Goal: Information Seeking & Learning: Learn about a topic

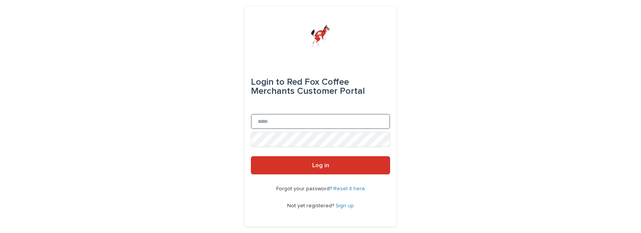
type input "**********"
click at [320, 166] on button "Log in" at bounding box center [320, 165] width 139 height 18
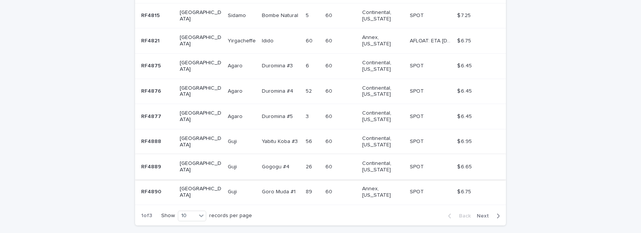
scroll to position [212, 0]
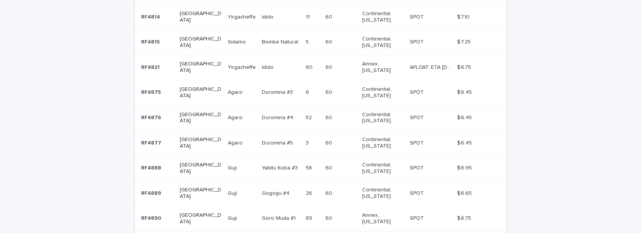
click at [262, 113] on p "Duromina #4" at bounding box center [278, 117] width 33 height 8
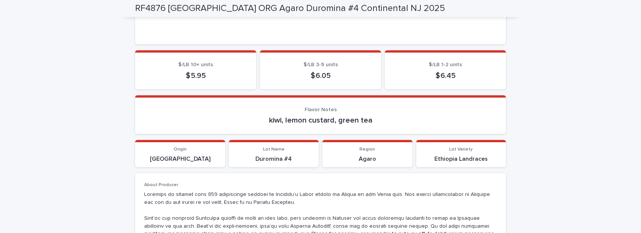
scroll to position [295, 0]
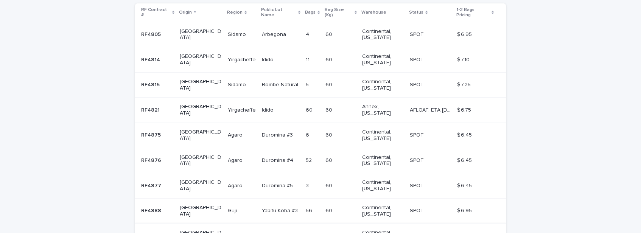
scroll to position [251, 0]
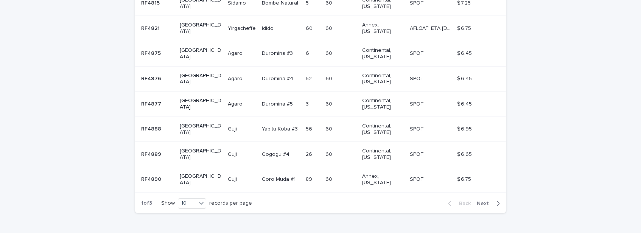
click at [482, 201] on span "Next" at bounding box center [485, 203] width 17 height 5
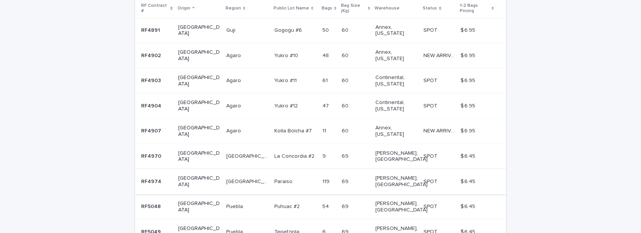
scroll to position [215, 0]
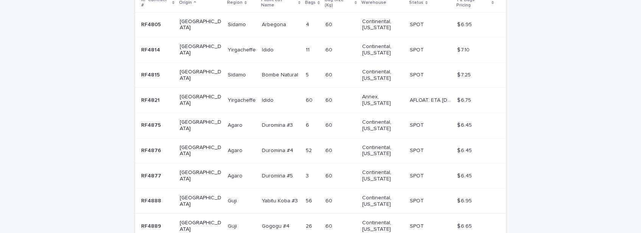
scroll to position [95, 0]
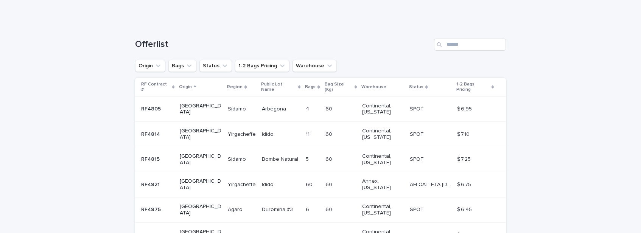
click at [424, 180] on p "AFLOAT: ETA 09-27-2025" at bounding box center [431, 184] width 43 height 8
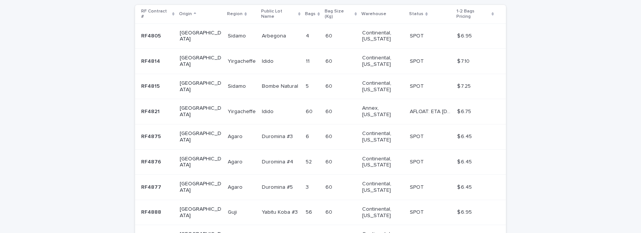
scroll to position [251, 0]
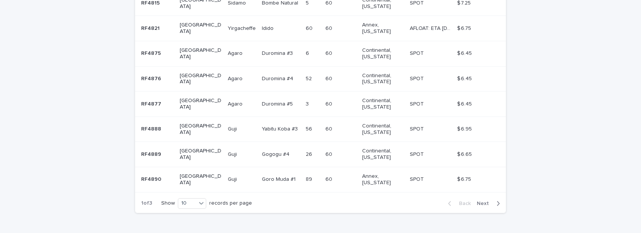
click at [481, 201] on span "Next" at bounding box center [485, 203] width 17 height 5
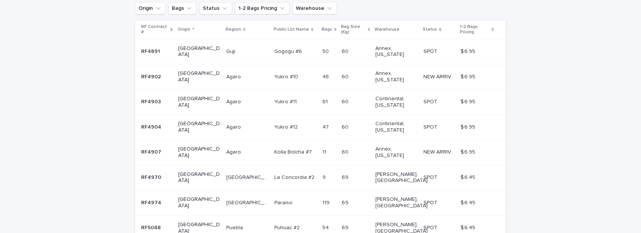
scroll to position [187, 0]
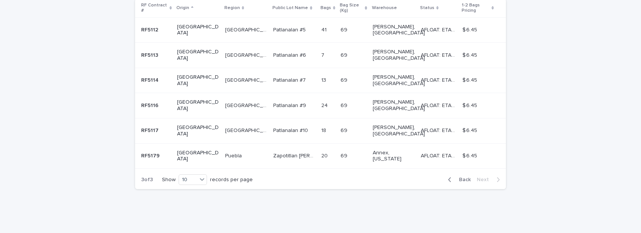
scroll to position [129, 0]
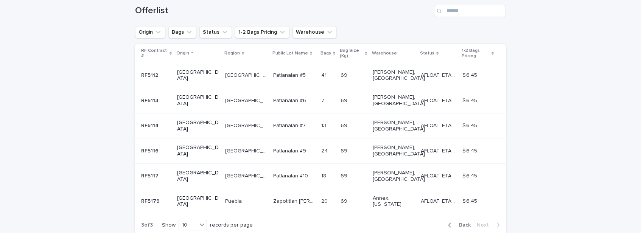
click at [273, 96] on p "Patlanalan #6" at bounding box center [290, 100] width 34 height 8
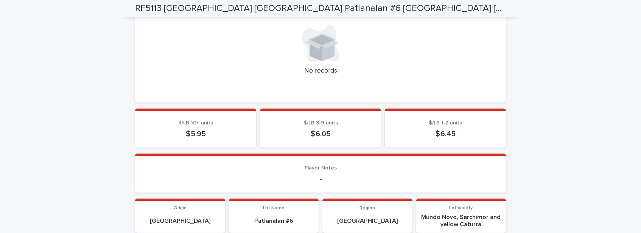
scroll to position [209, 0]
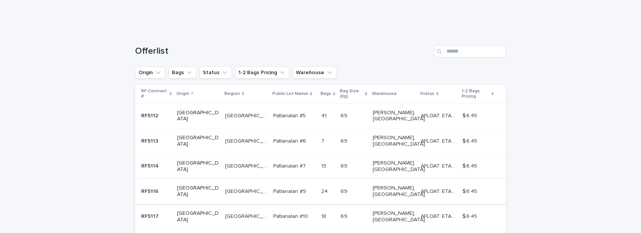
scroll to position [129, 0]
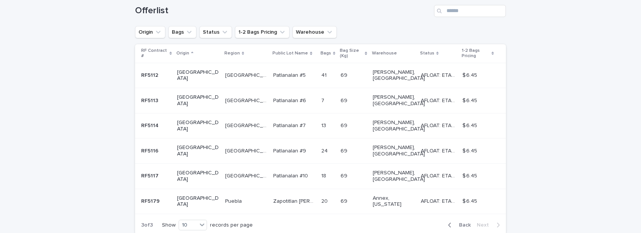
click at [273, 71] on p "Patlanalan #5" at bounding box center [290, 75] width 34 height 8
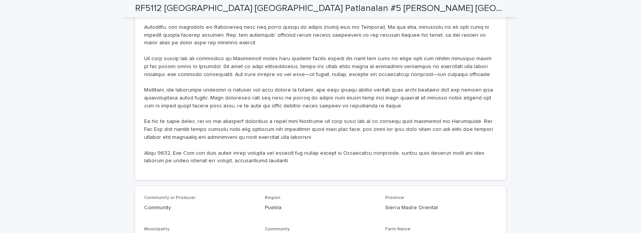
scroll to position [552, 0]
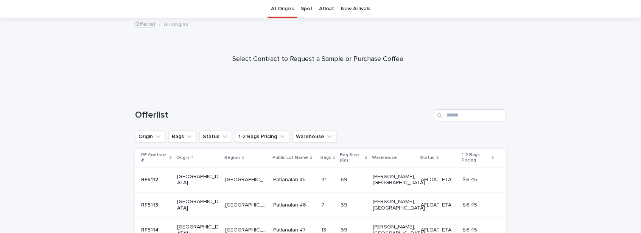
scroll to position [129, 0]
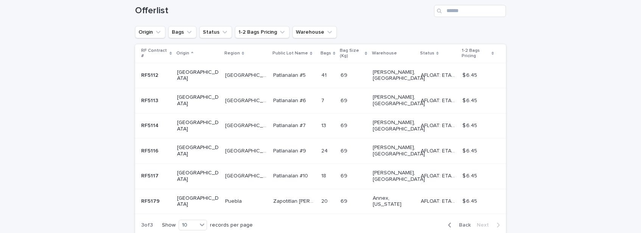
click at [459, 222] on span "Back" at bounding box center [462, 224] width 16 height 5
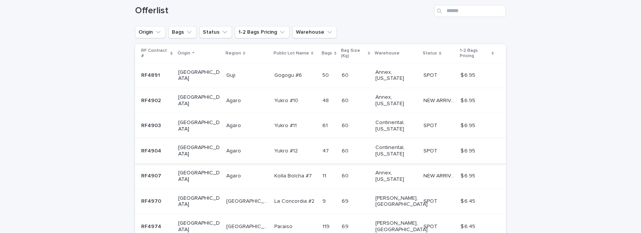
scroll to position [130, 0]
click at [274, 170] on p "Kolla Bolcha #7" at bounding box center [293, 174] width 39 height 8
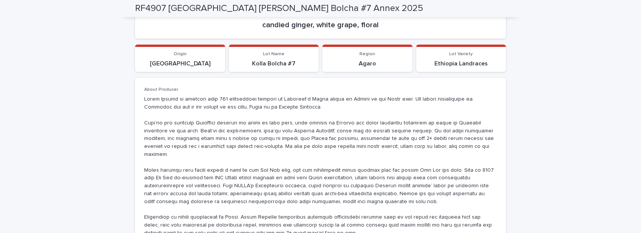
scroll to position [494, 0]
